Goal: Information Seeking & Learning: Learn about a topic

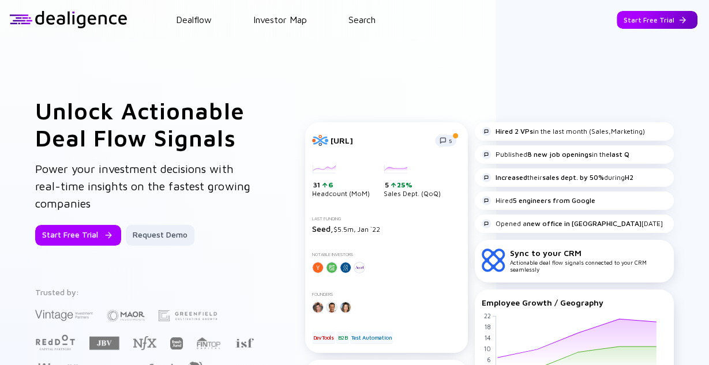
click at [644, 21] on div "Start Free Trial" at bounding box center [657, 20] width 81 height 18
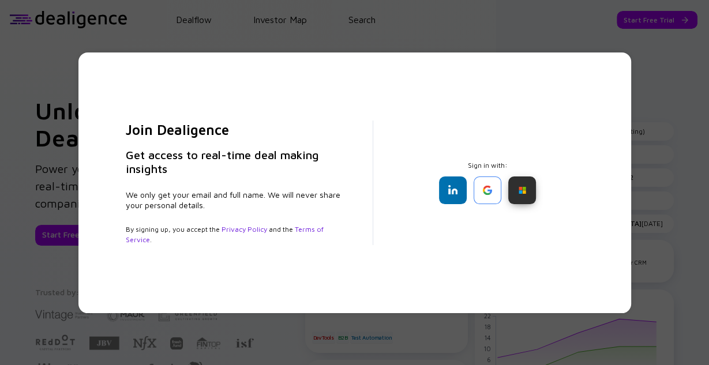
click at [525, 185] on div at bounding box center [522, 191] width 28 height 28
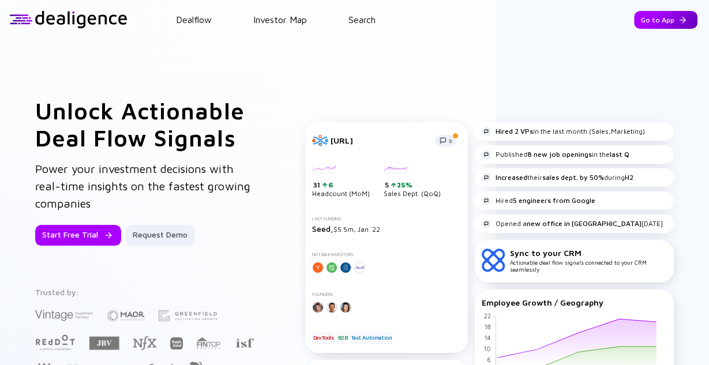
click at [666, 15] on div "Go to App" at bounding box center [665, 20] width 63 height 18
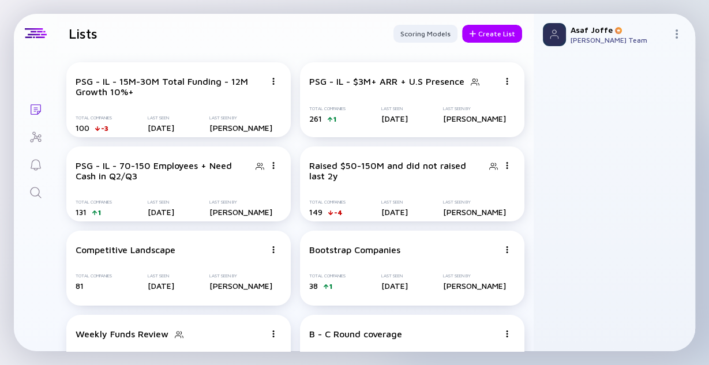
click at [37, 193] on icon "Search" at bounding box center [36, 193] width 14 height 14
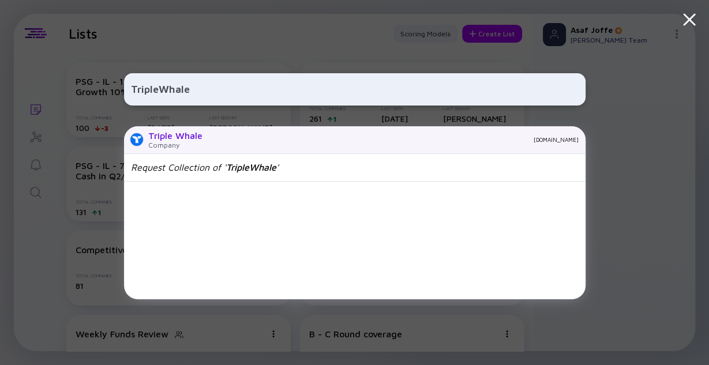
type input "TripleWhale"
click at [179, 148] on div "Company" at bounding box center [175, 145] width 54 height 9
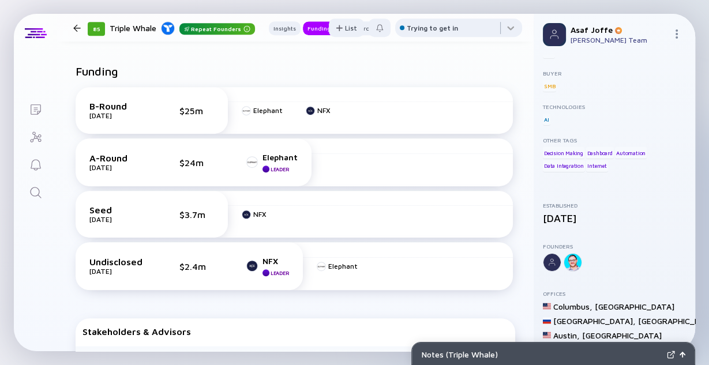
scroll to position [600, 0]
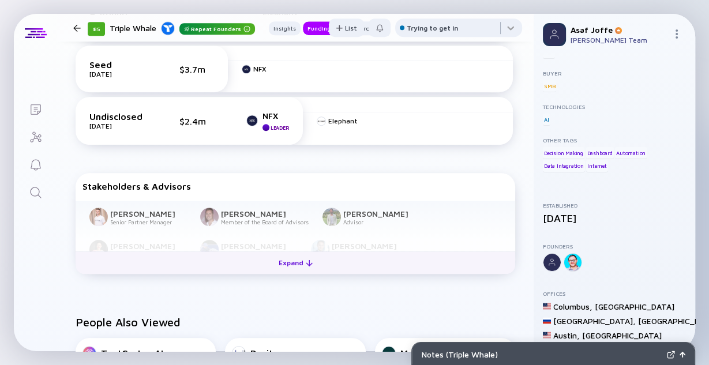
click at [273, 265] on div "Expand" at bounding box center [296, 263] width 48 height 18
